Goal: Task Accomplishment & Management: Manage account settings

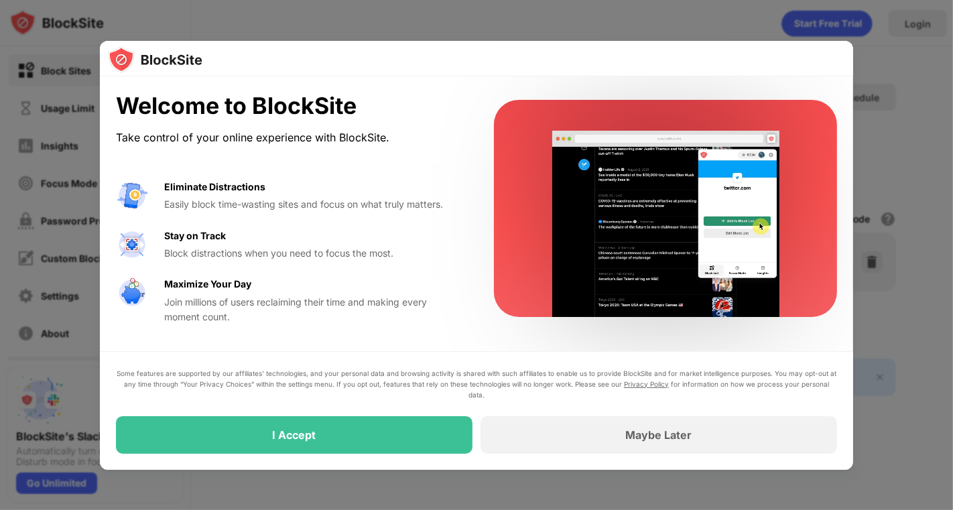
drag, startPoint x: 380, startPoint y: 430, endPoint x: 222, endPoint y: 424, distance: 158.3
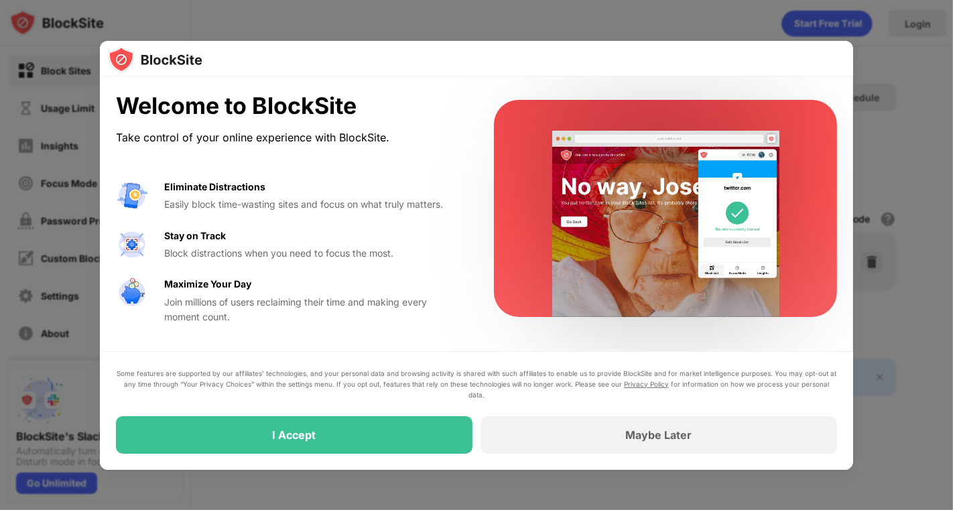
click at [222, 424] on div "I Accept" at bounding box center [294, 435] width 357 height 38
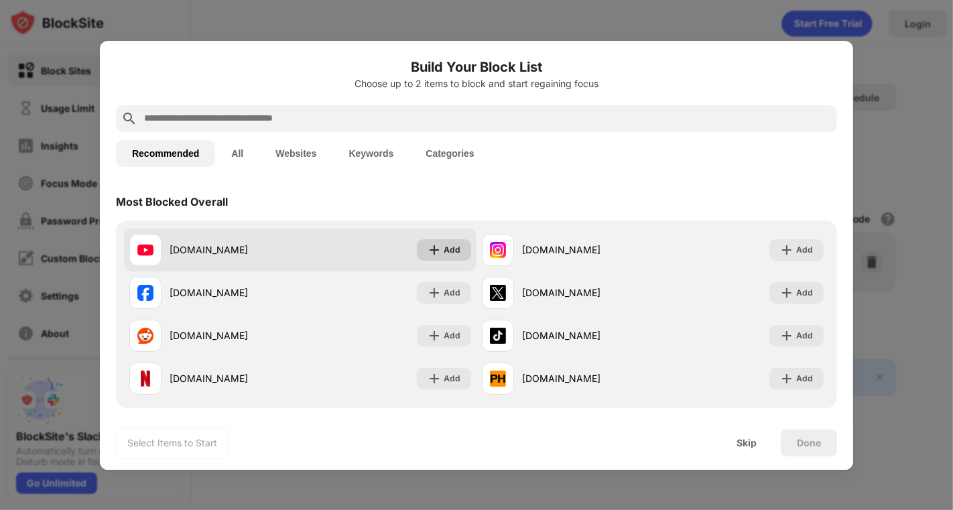
click at [444, 244] on div "Add" at bounding box center [452, 249] width 17 height 13
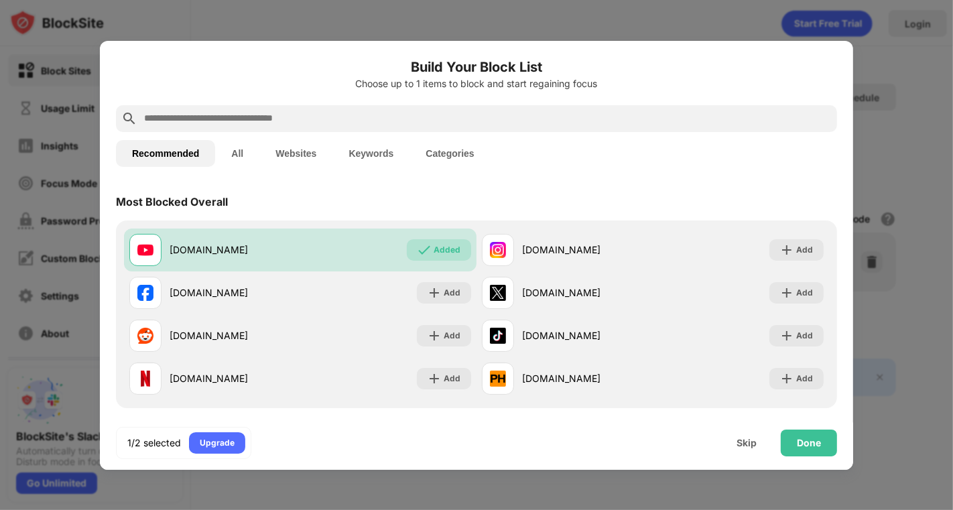
click at [236, 151] on button "All" at bounding box center [237, 153] width 44 height 27
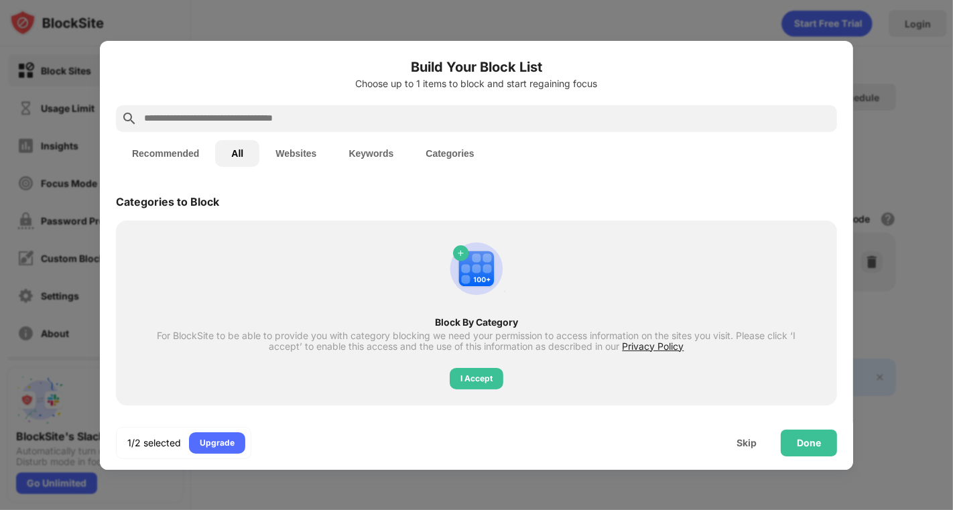
click at [279, 142] on button "Websites" at bounding box center [295, 153] width 73 height 27
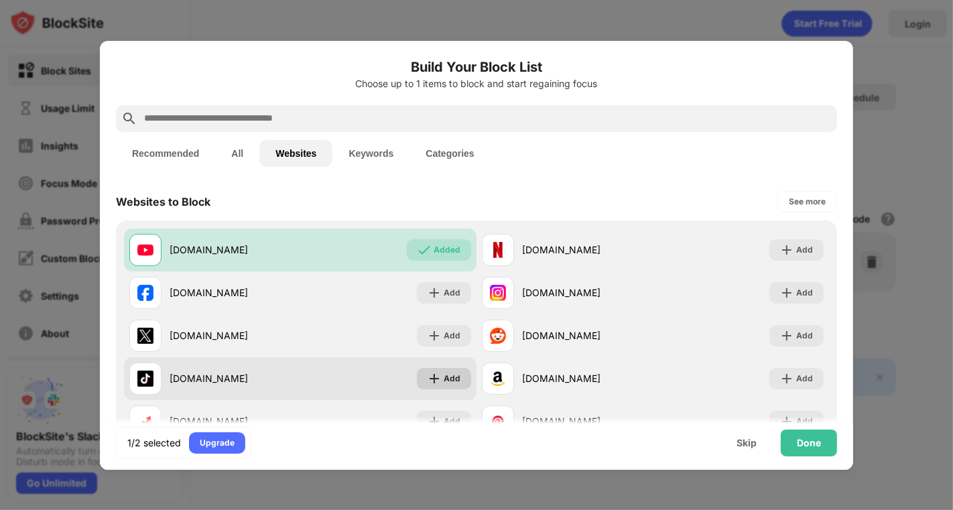
click at [430, 373] on div "Add" at bounding box center [444, 378] width 54 height 21
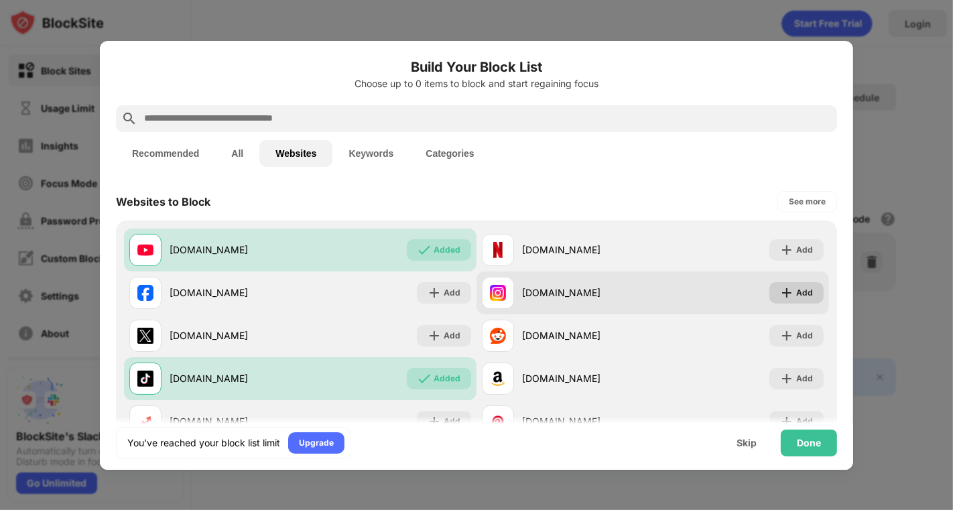
click at [796, 291] on div "Add" at bounding box center [804, 292] width 17 height 13
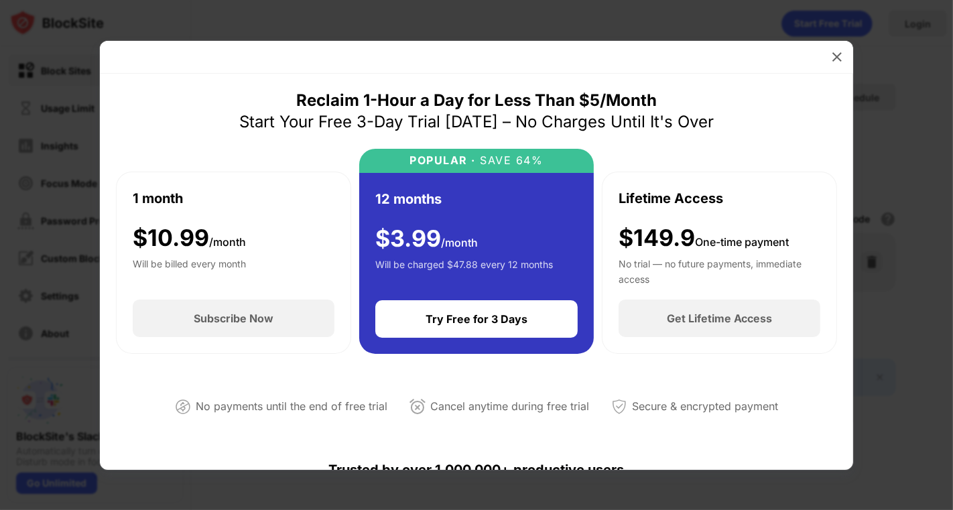
click at [848, 60] on div at bounding box center [476, 57] width 753 height 33
click at [834, 60] on img at bounding box center [836, 56] width 13 height 13
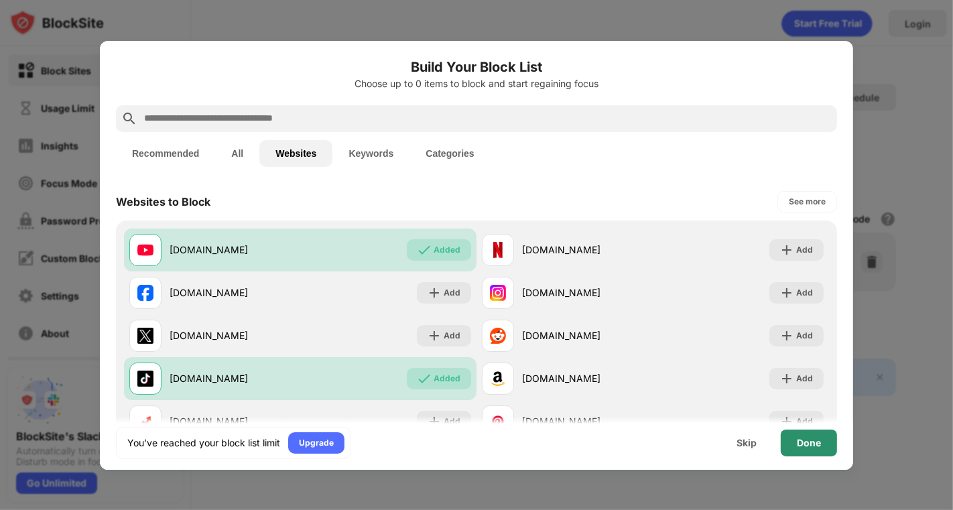
click at [822, 438] on div "Done" at bounding box center [809, 443] width 56 height 27
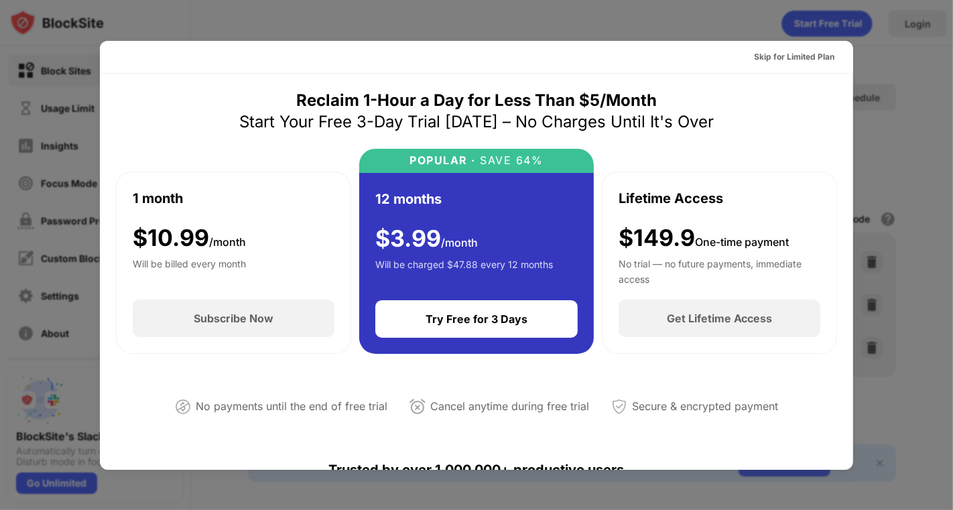
drag, startPoint x: 915, startPoint y: 106, endPoint x: 873, endPoint y: 63, distance: 60.2
click at [909, 98] on div at bounding box center [476, 255] width 953 height 510
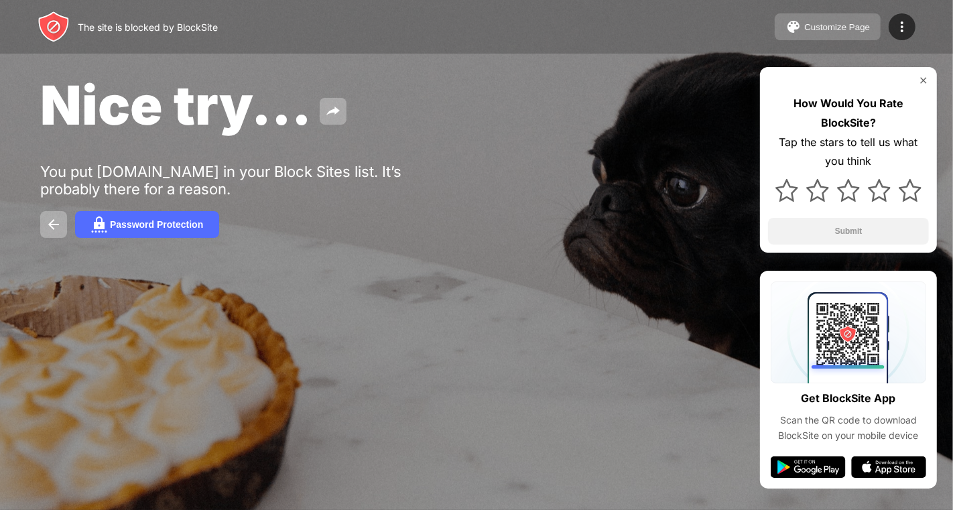
click at [861, 22] on div "Customize Page" at bounding box center [837, 27] width 66 height 10
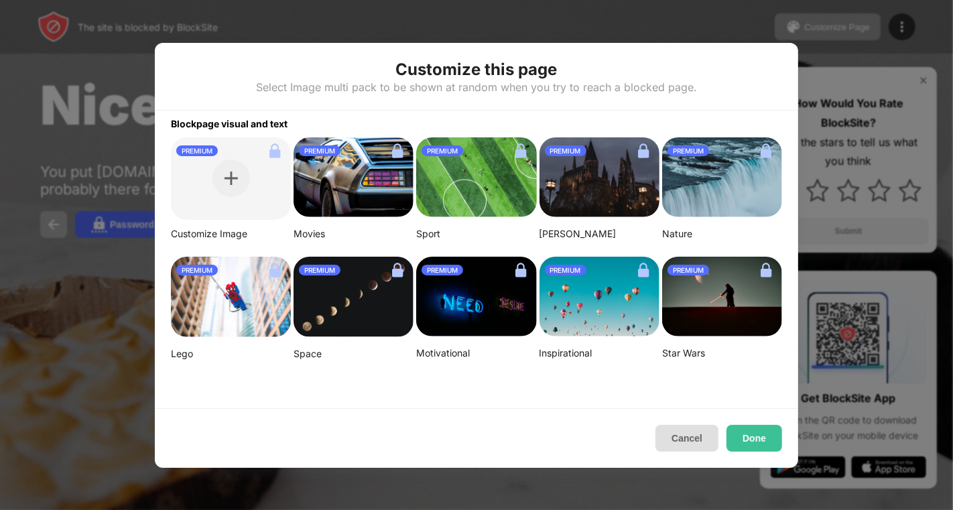
click at [674, 436] on button "Cancel" at bounding box center [686, 438] width 63 height 27
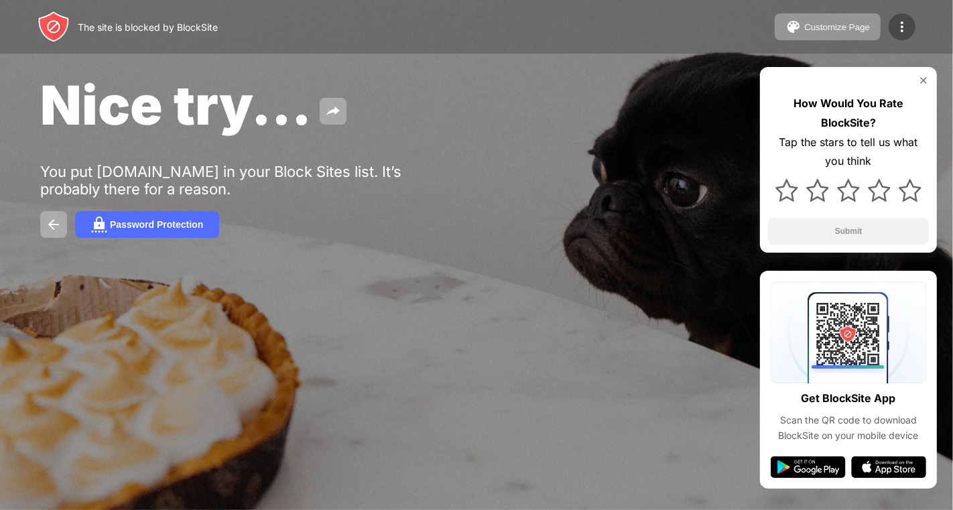
click at [899, 14] on div at bounding box center [902, 26] width 27 height 27
